Goal: Obtain resource: Download file/media

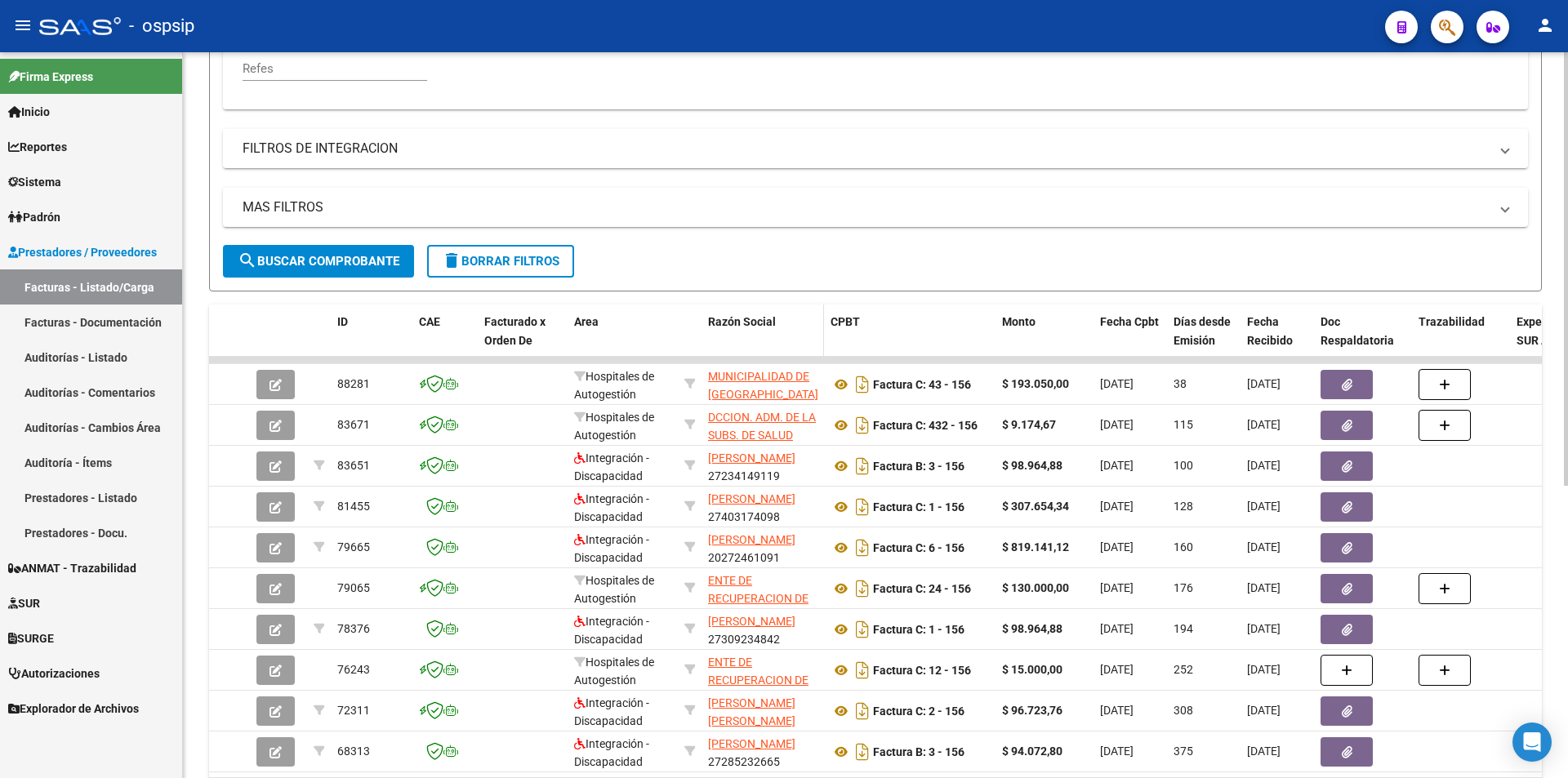
scroll to position [245, 0]
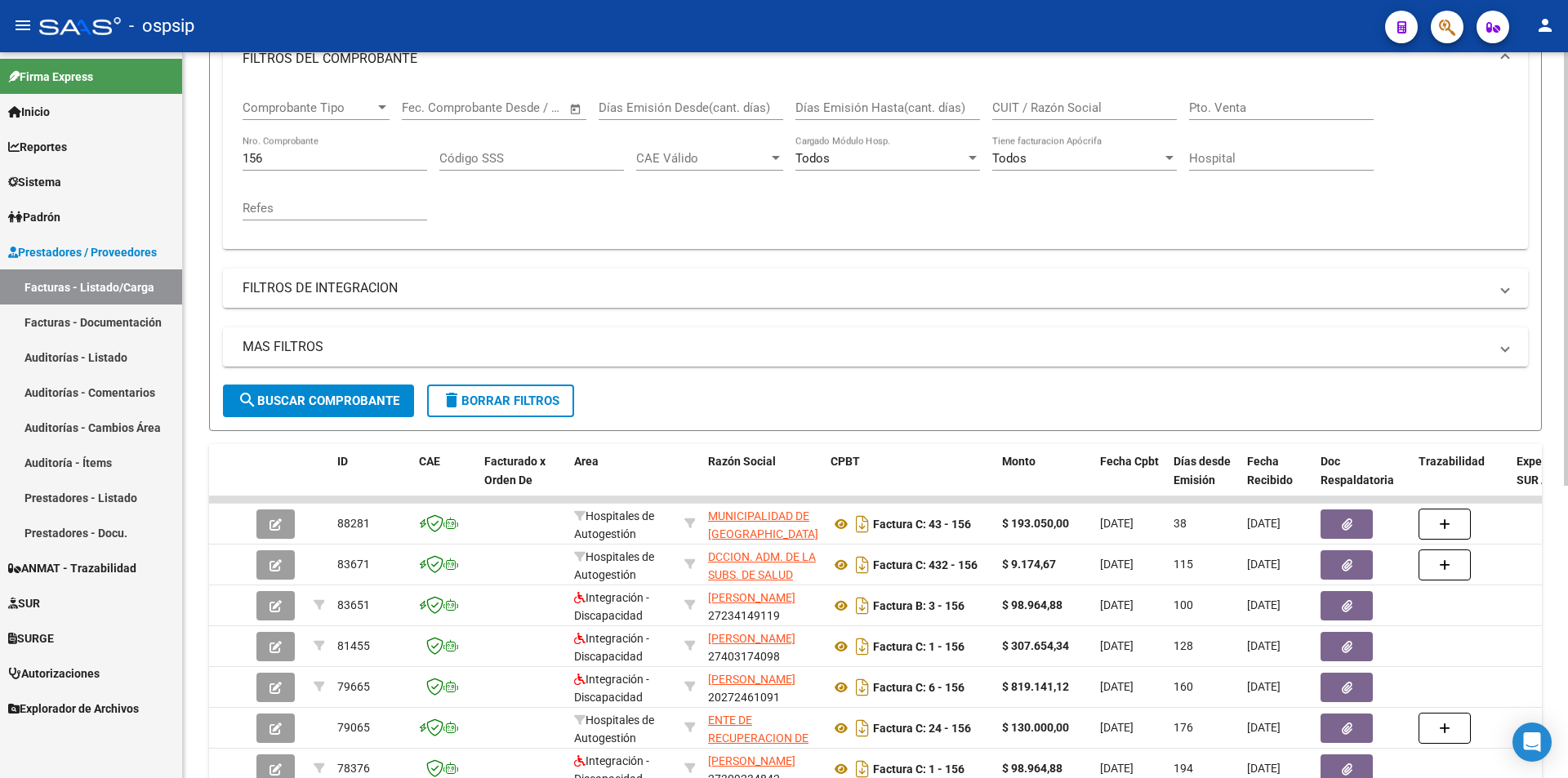
click at [284, 164] on input "156" at bounding box center [335, 158] width 184 height 15
type input "1"
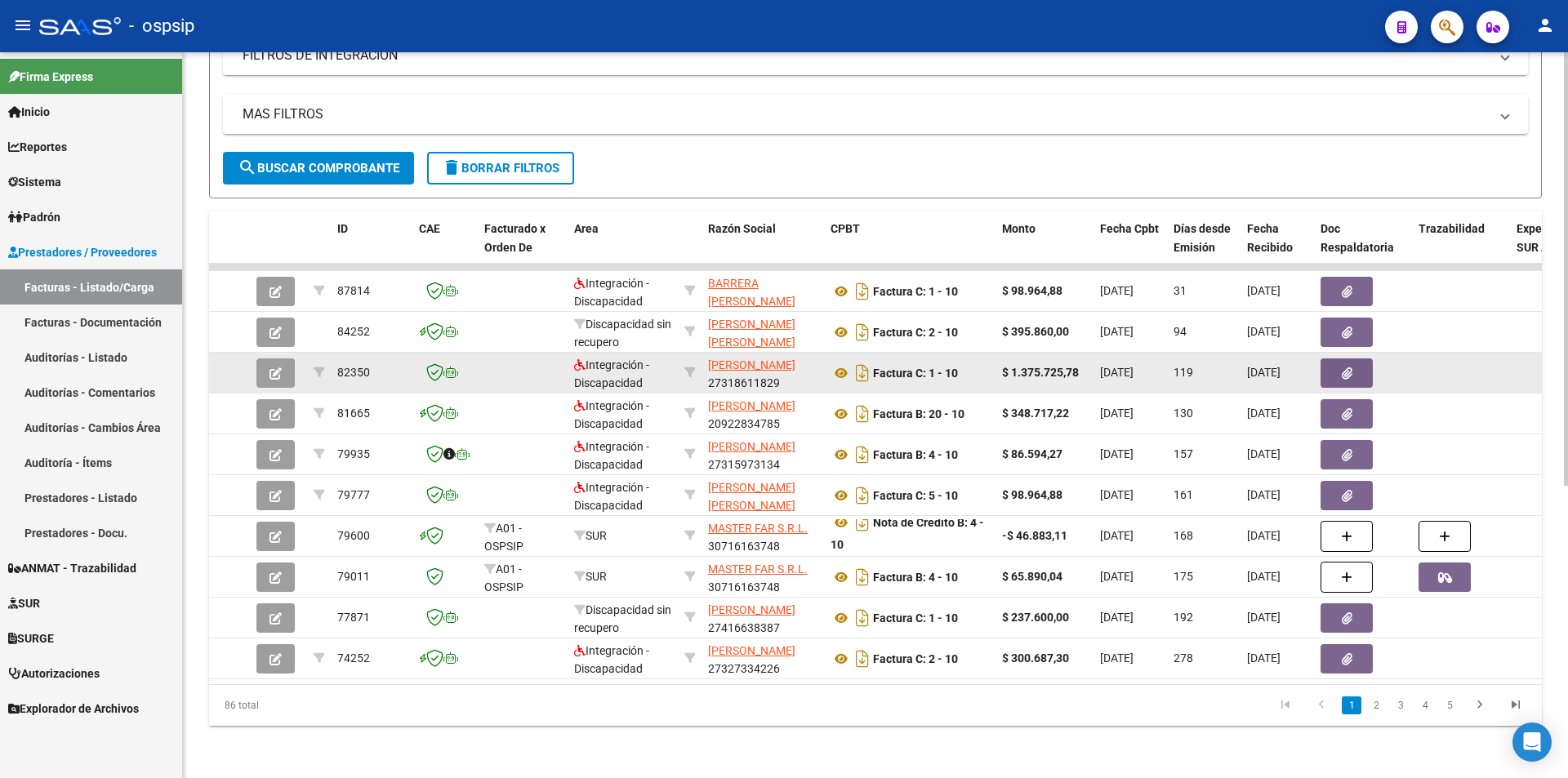
scroll to position [82, 0]
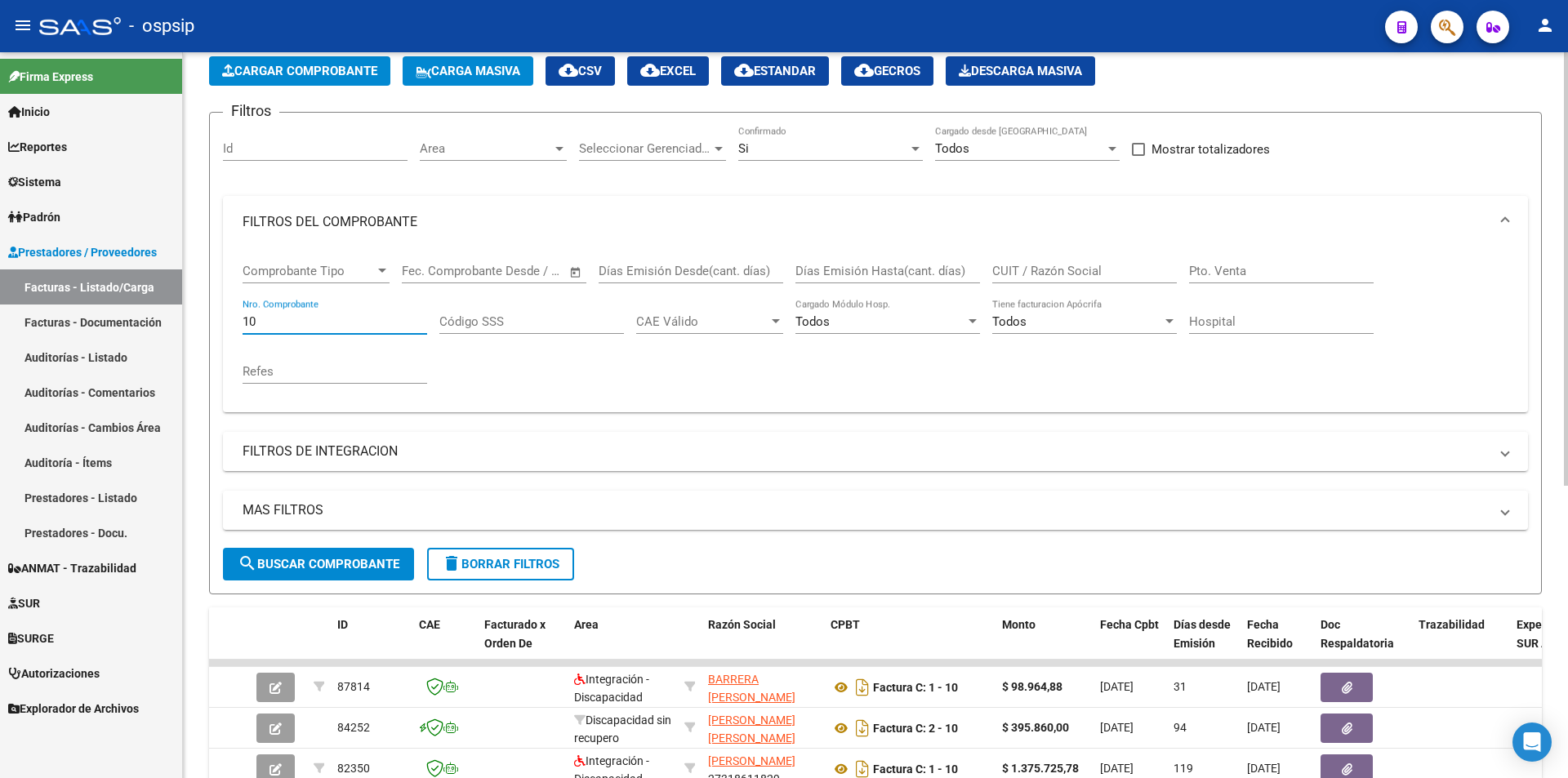
type input "1"
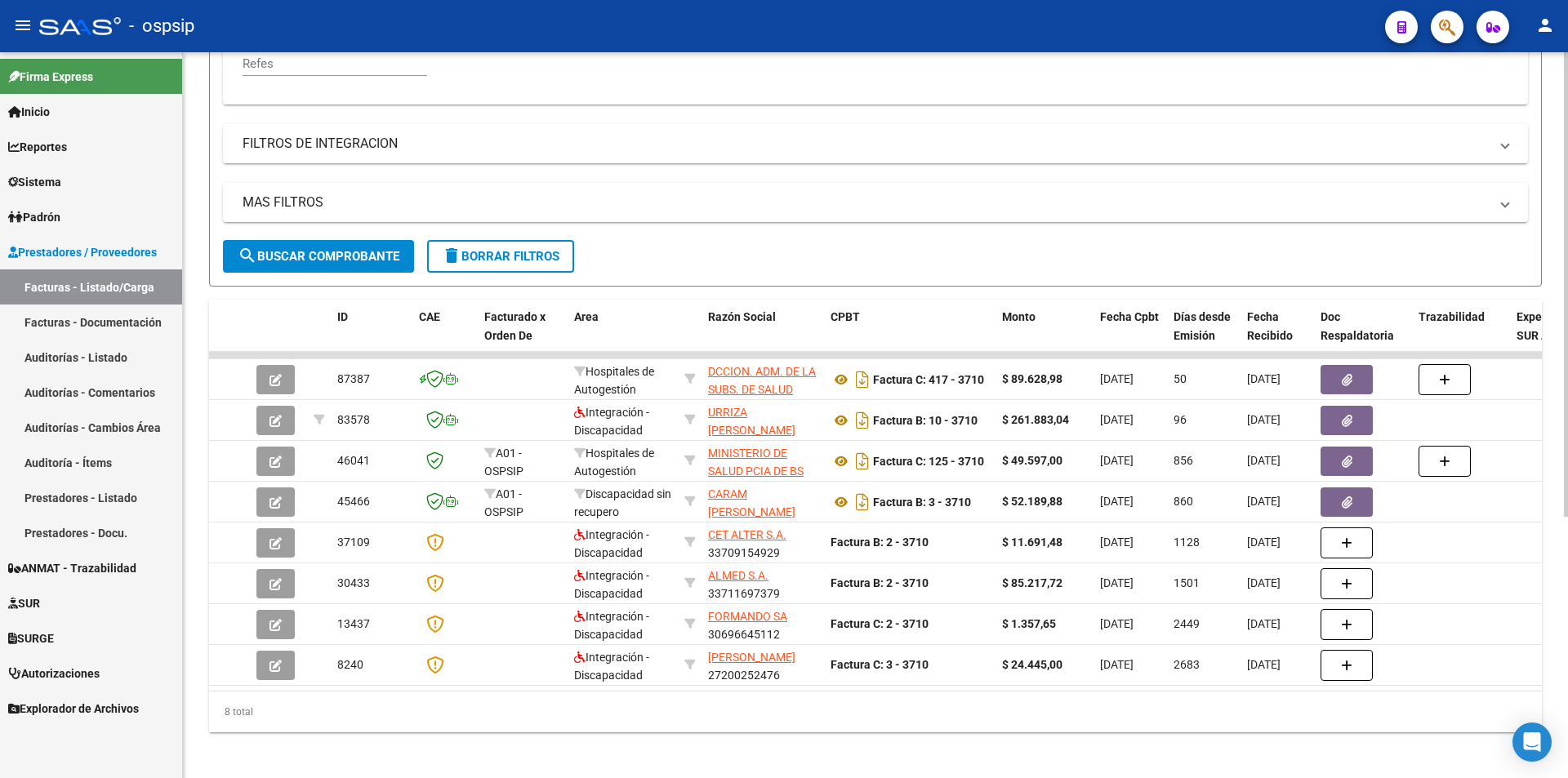
scroll to position [408, 0]
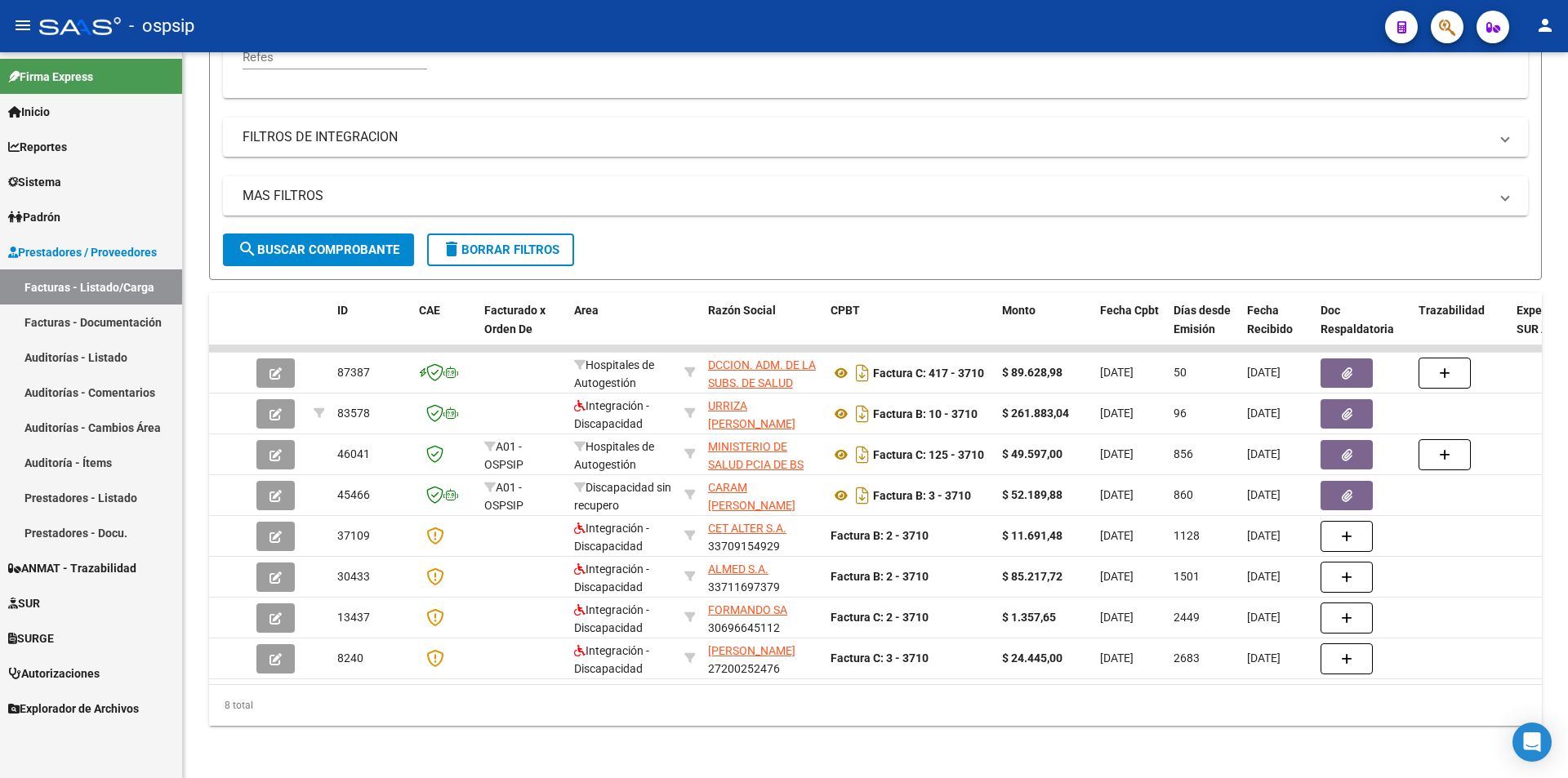
type input "3710"
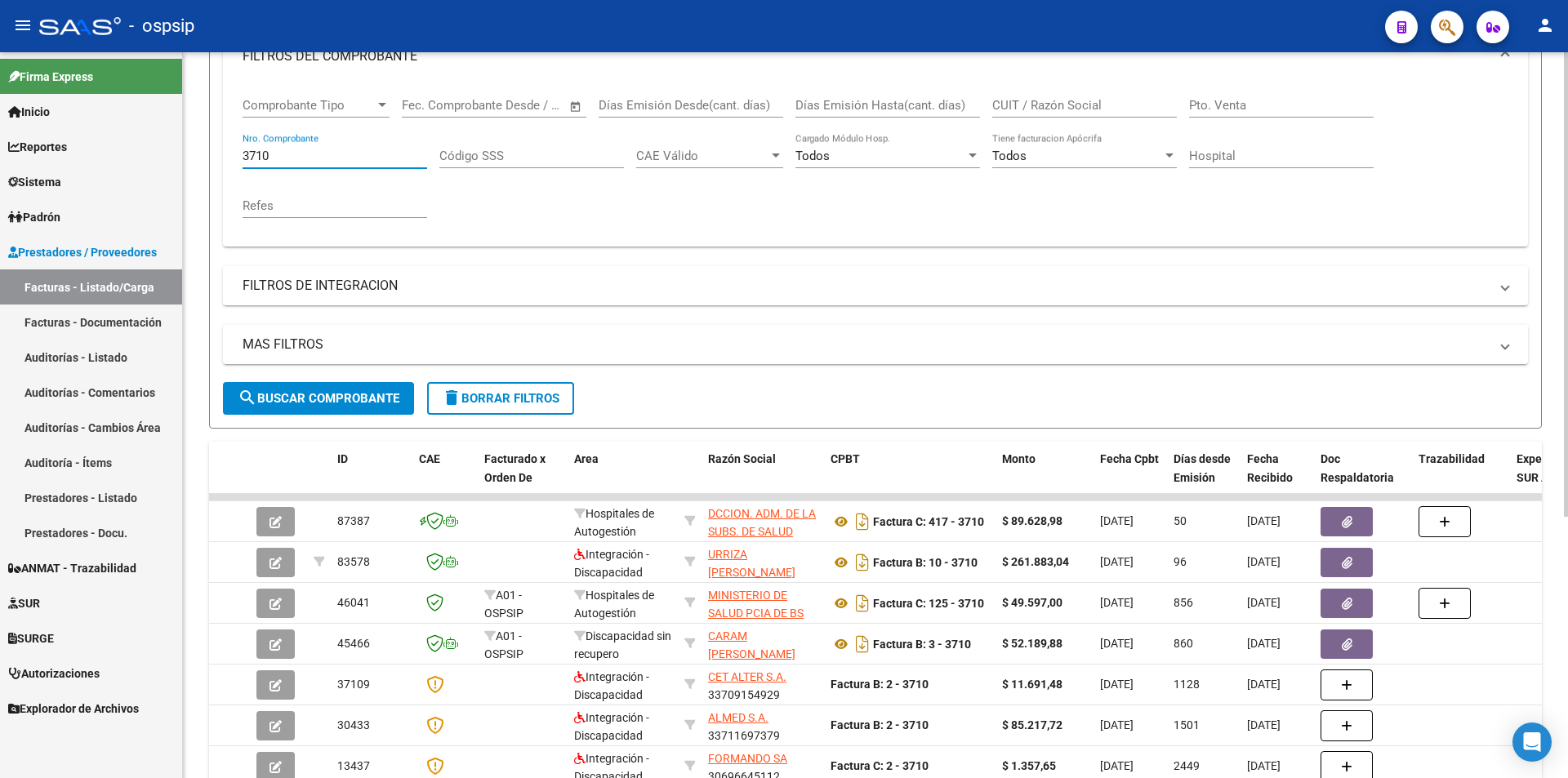
scroll to position [245, 0]
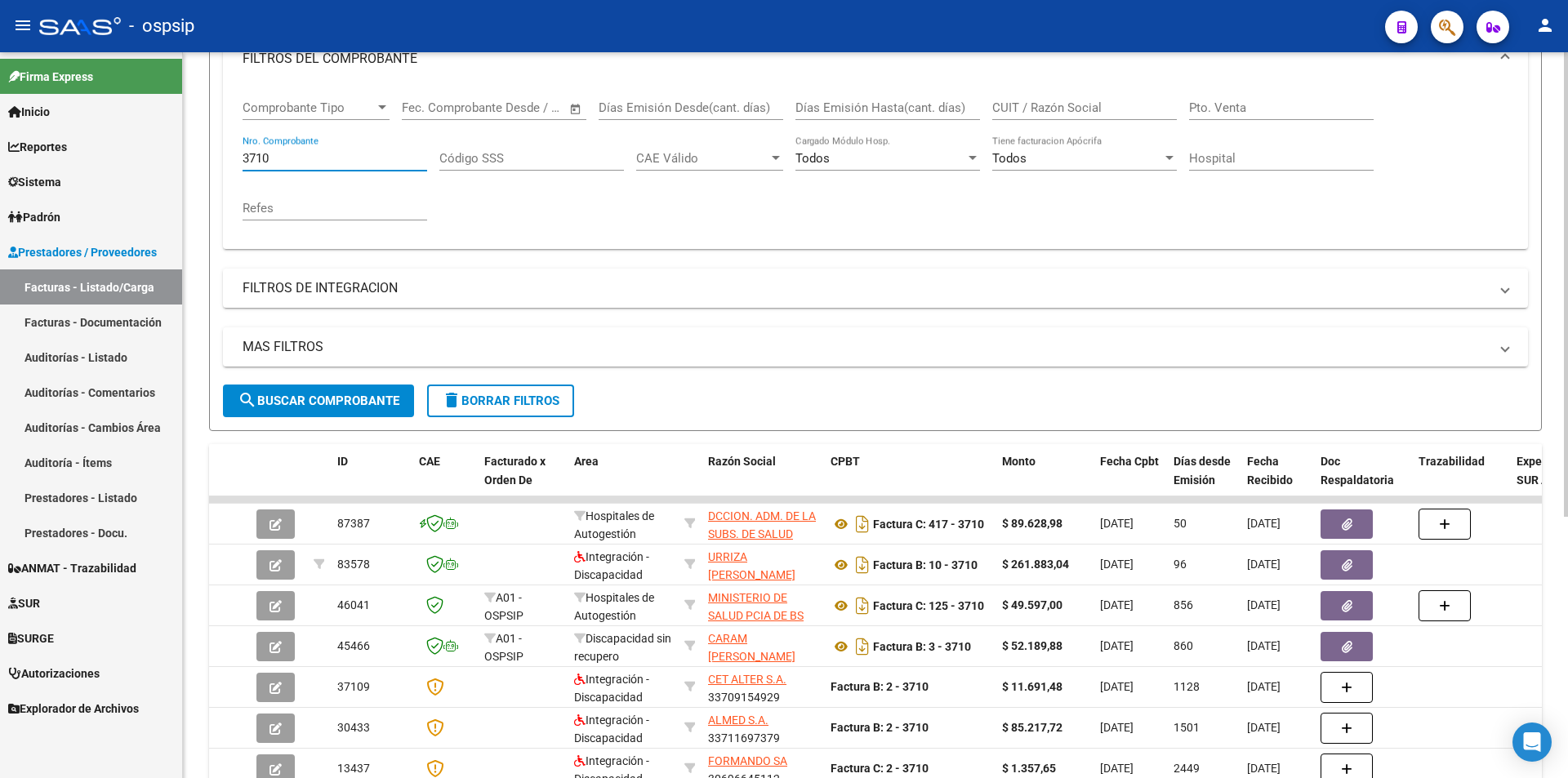
click at [292, 165] on input "3710" at bounding box center [335, 158] width 184 height 15
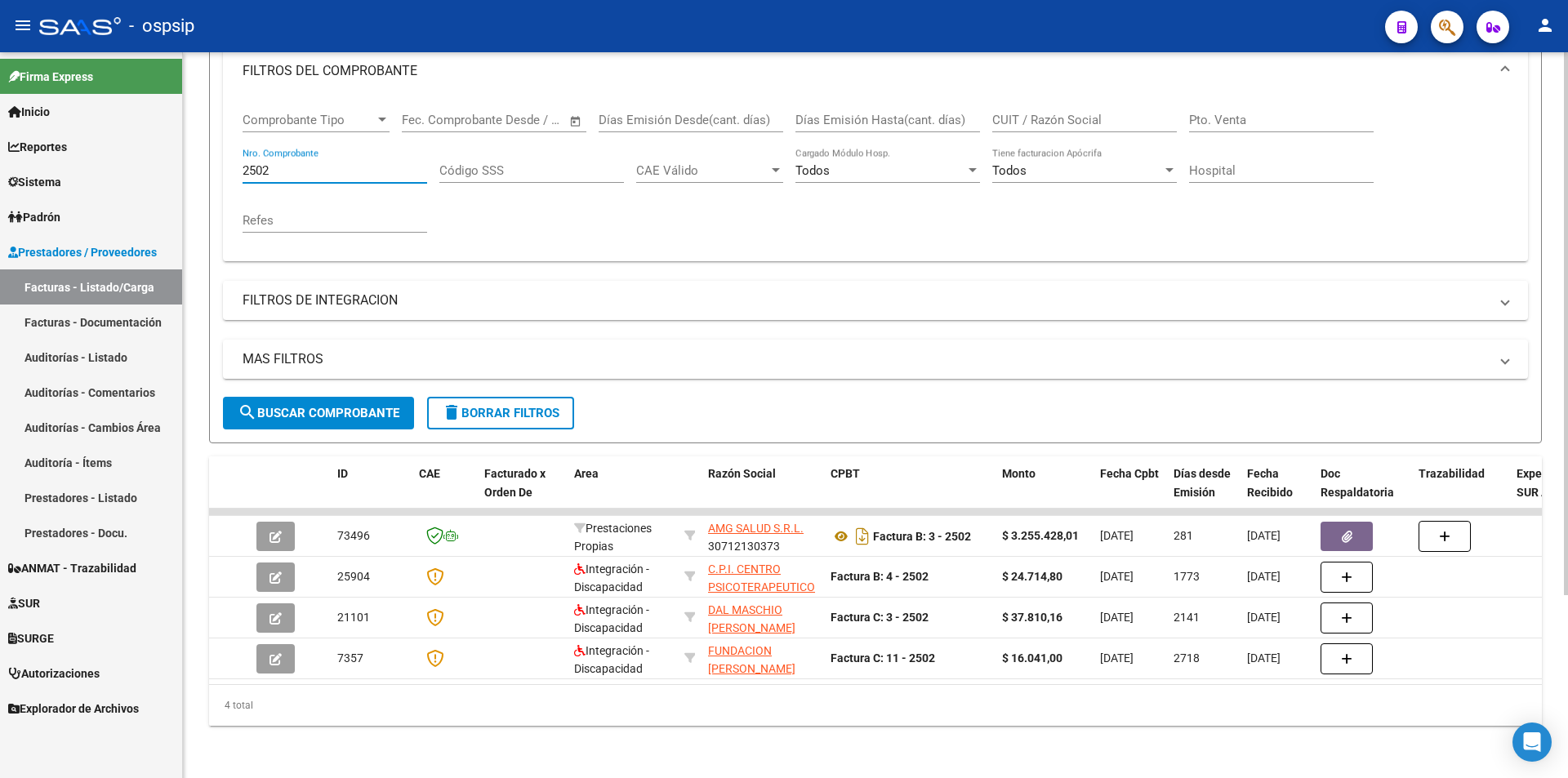
click at [291, 164] on input "2502" at bounding box center [335, 170] width 184 height 15
click at [297, 164] on input "2502" at bounding box center [335, 170] width 184 height 15
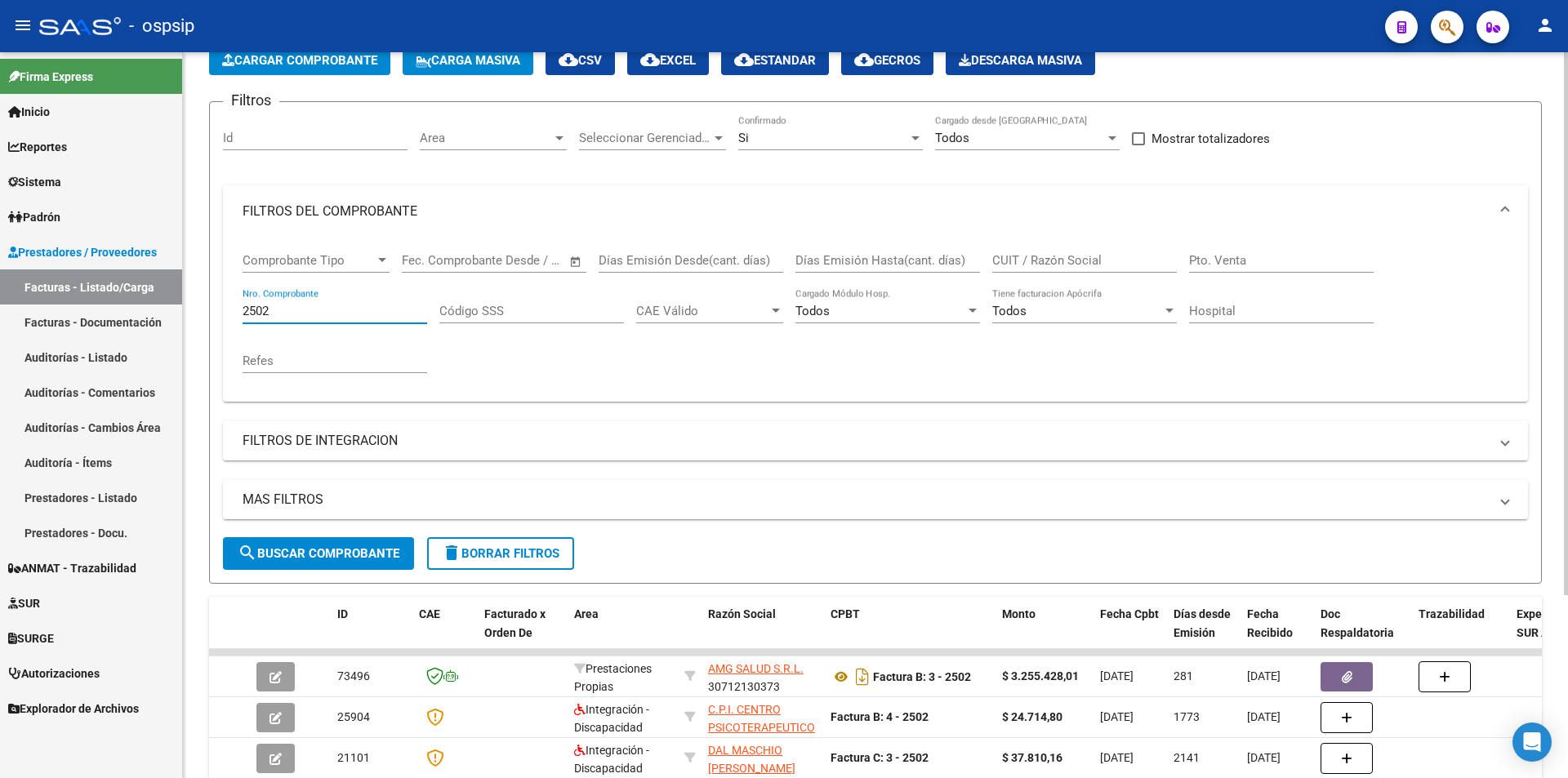
scroll to position [82, 0]
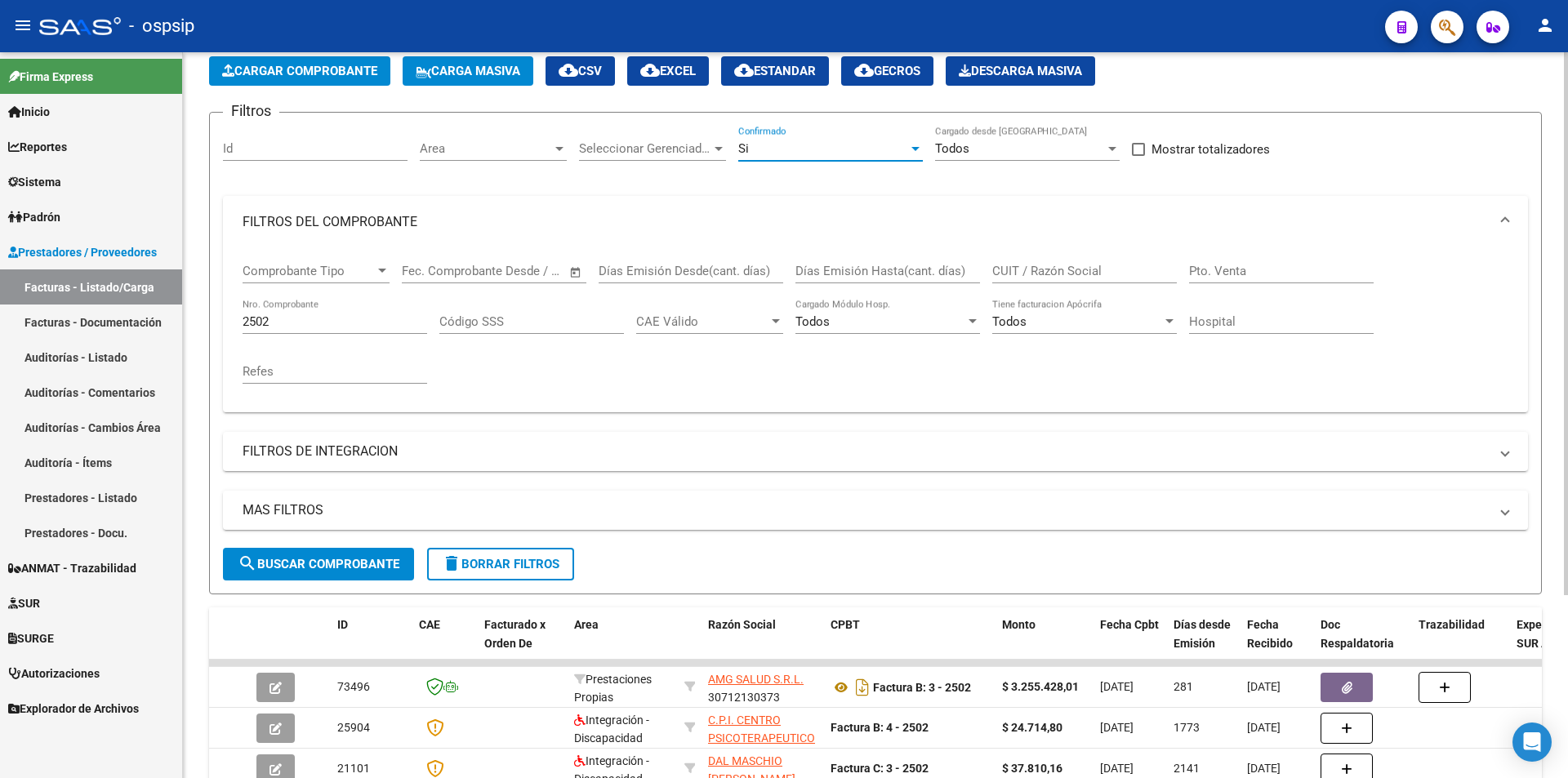
click at [824, 148] on div "Si" at bounding box center [823, 148] width 170 height 15
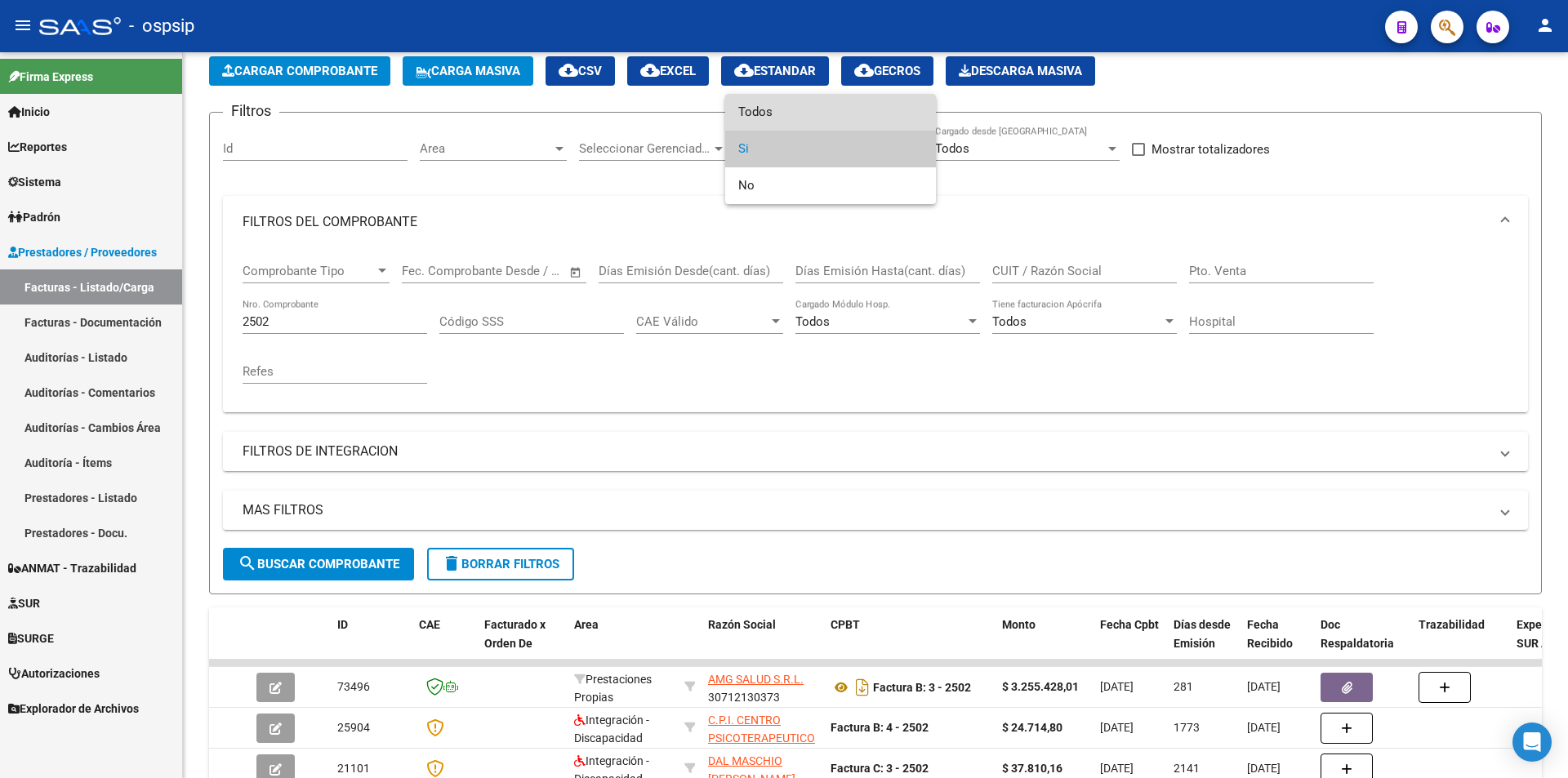
click at [783, 103] on span "Todos" at bounding box center [830, 112] width 184 height 37
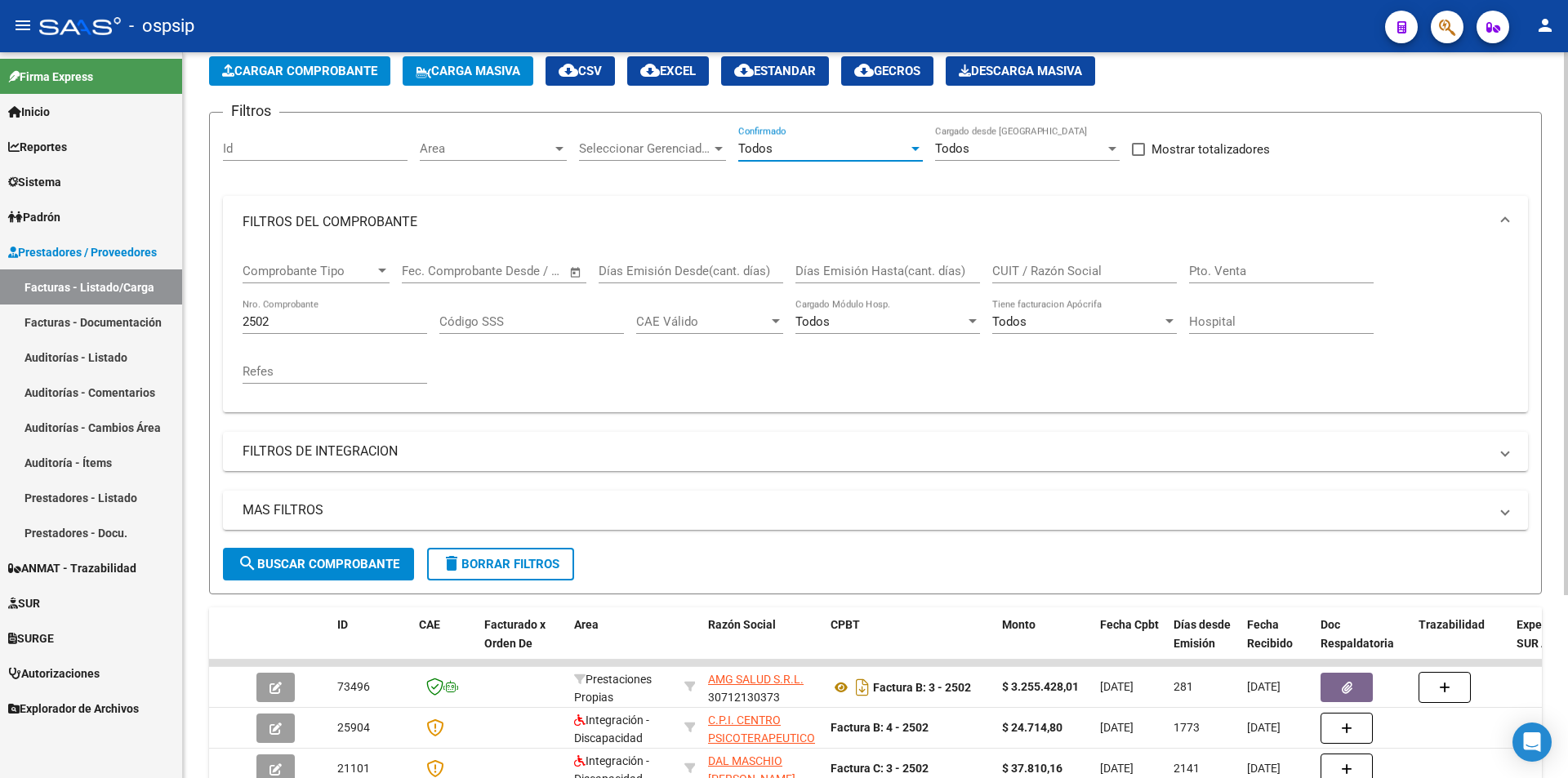
click at [318, 318] on input "2502" at bounding box center [335, 321] width 184 height 15
type input "2"
paste input "2502"
type input "2502"
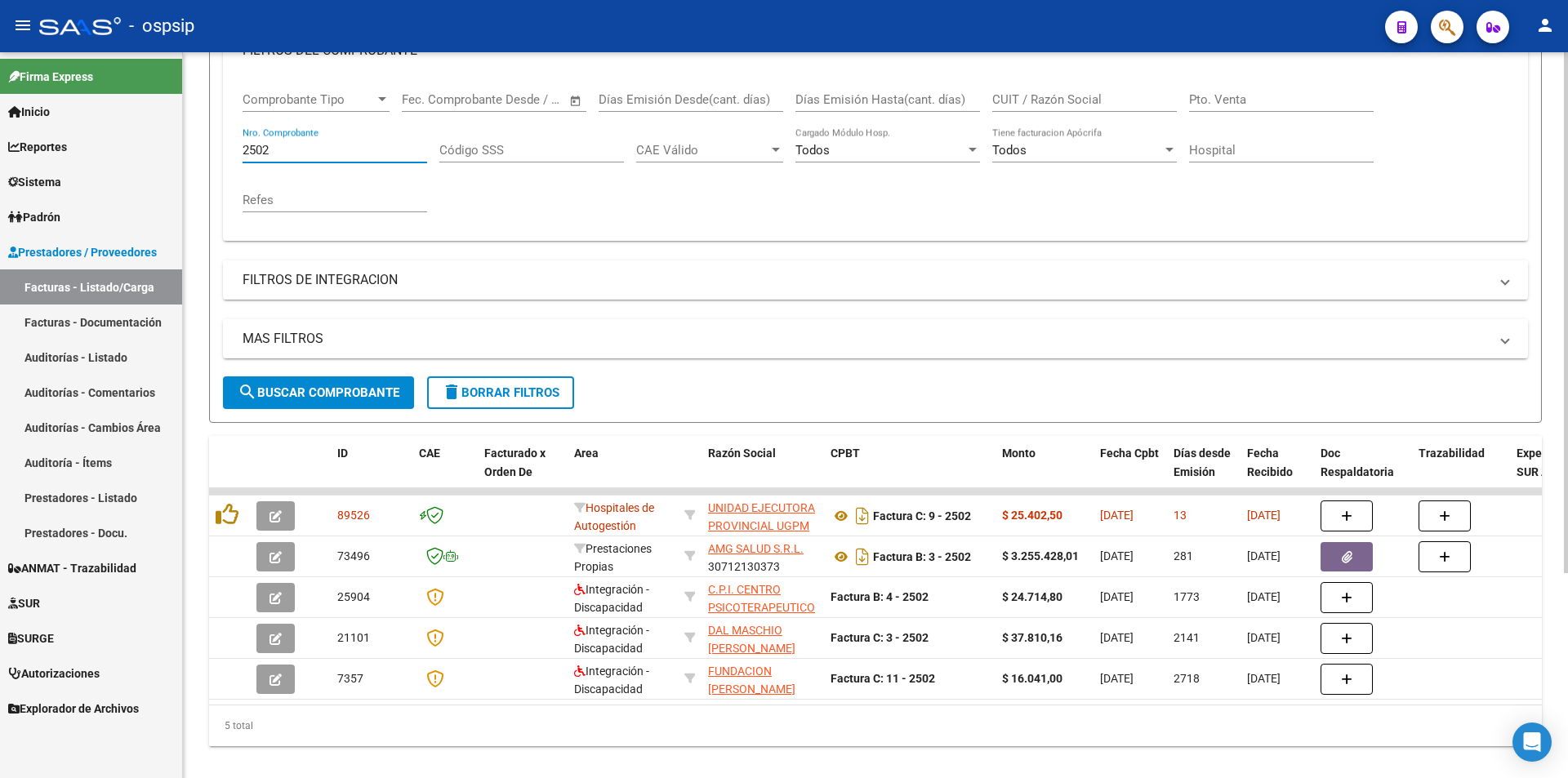
scroll to position [286, 0]
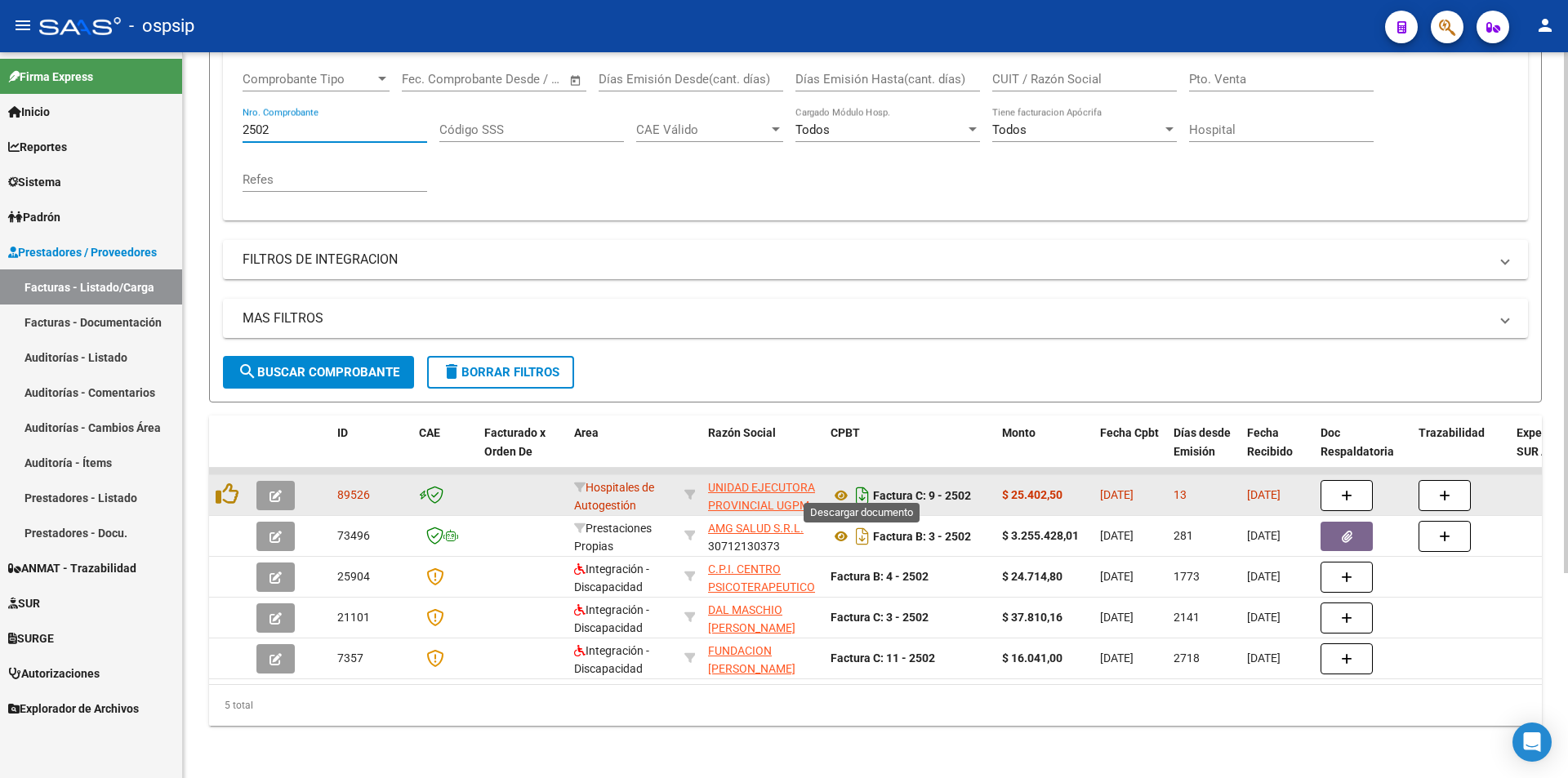
click at [857, 485] on icon "Descargar documento" at bounding box center [862, 496] width 22 height 26
